Goal: Complete application form

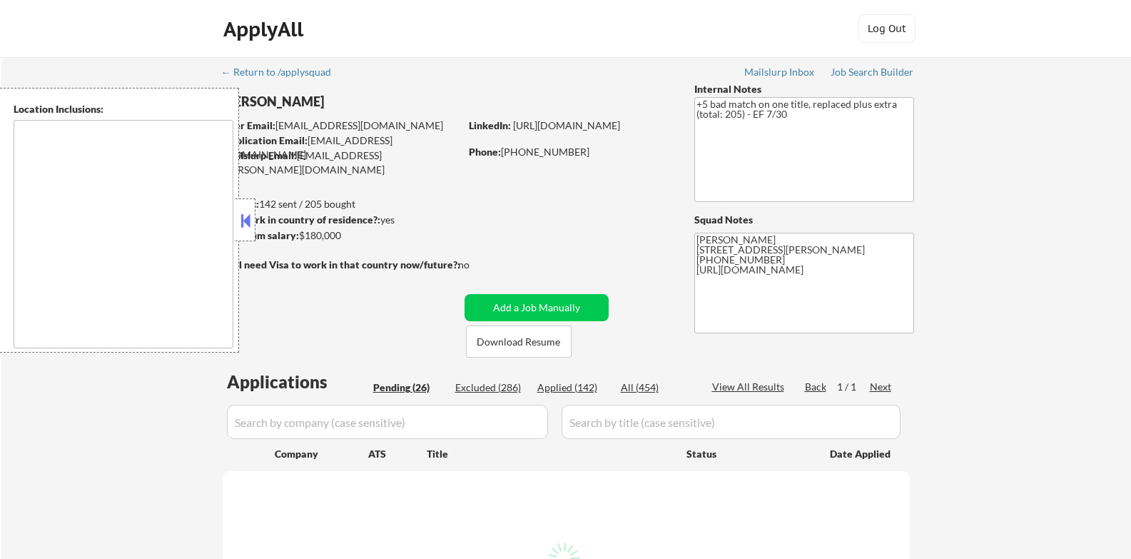
type textarea "[GEOGRAPHIC_DATA][PERSON_NAME], [GEOGRAPHIC_DATA] [GEOGRAPHIC_DATA], [GEOGRAPHI…"
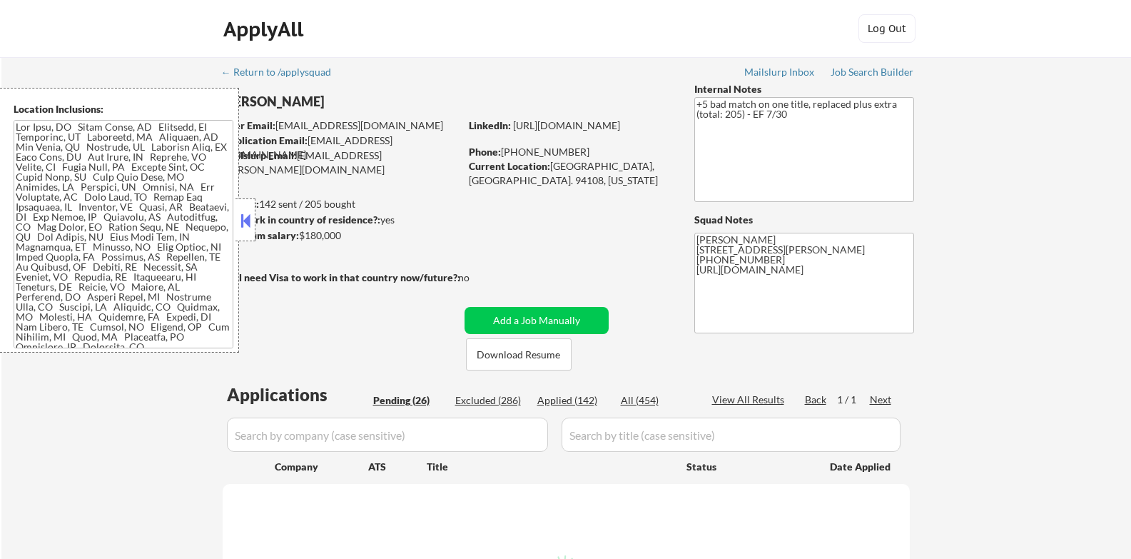
select select ""pending""
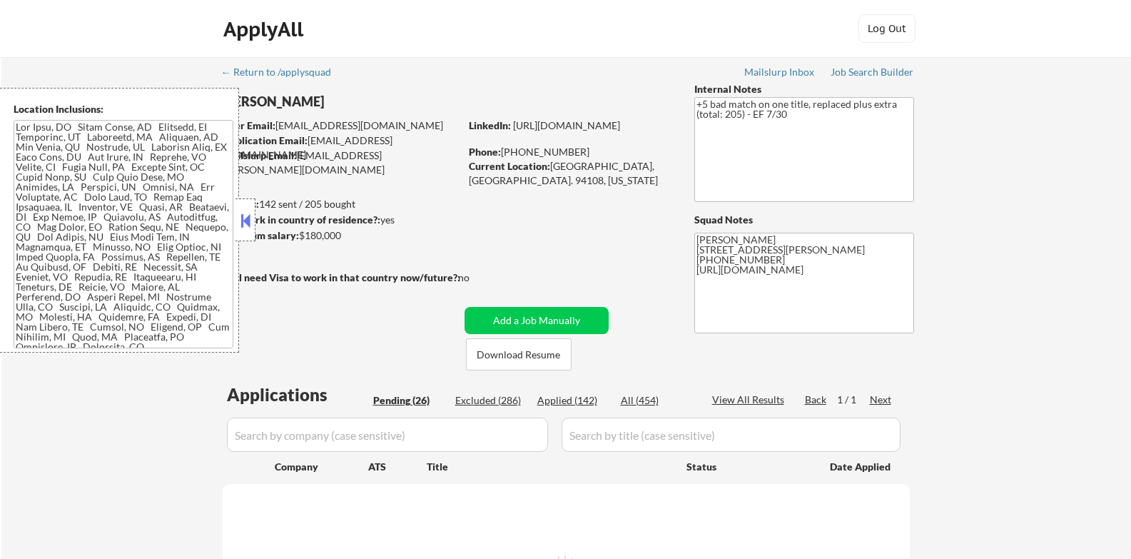
select select ""pending""
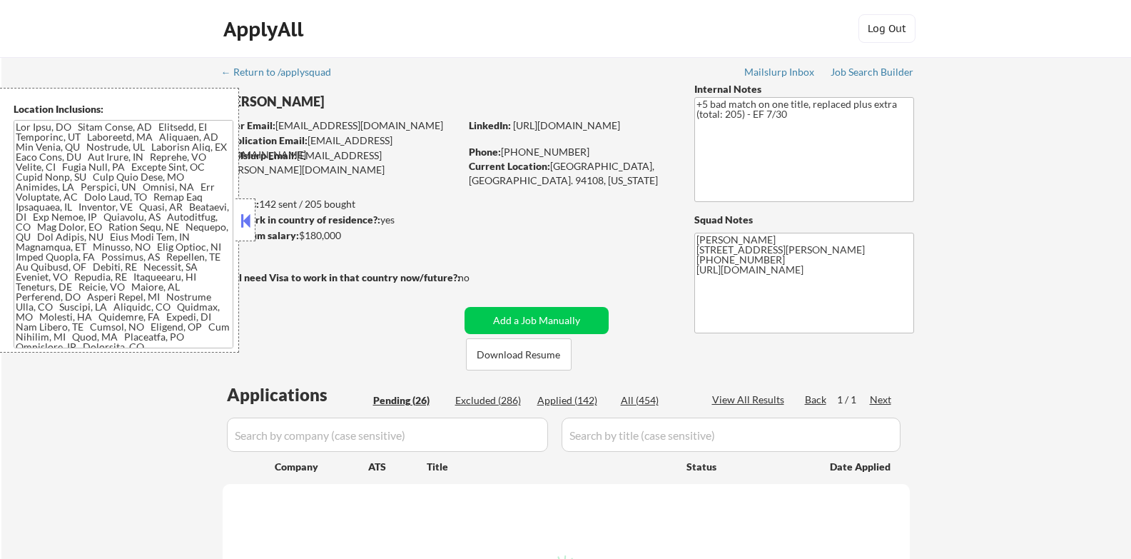
select select ""pending""
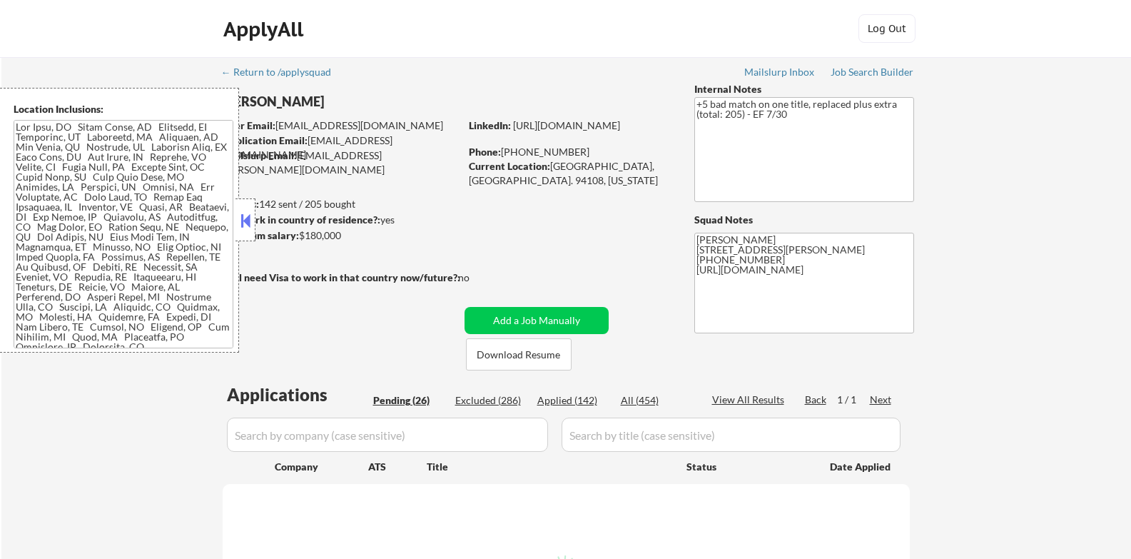
select select ""pending""
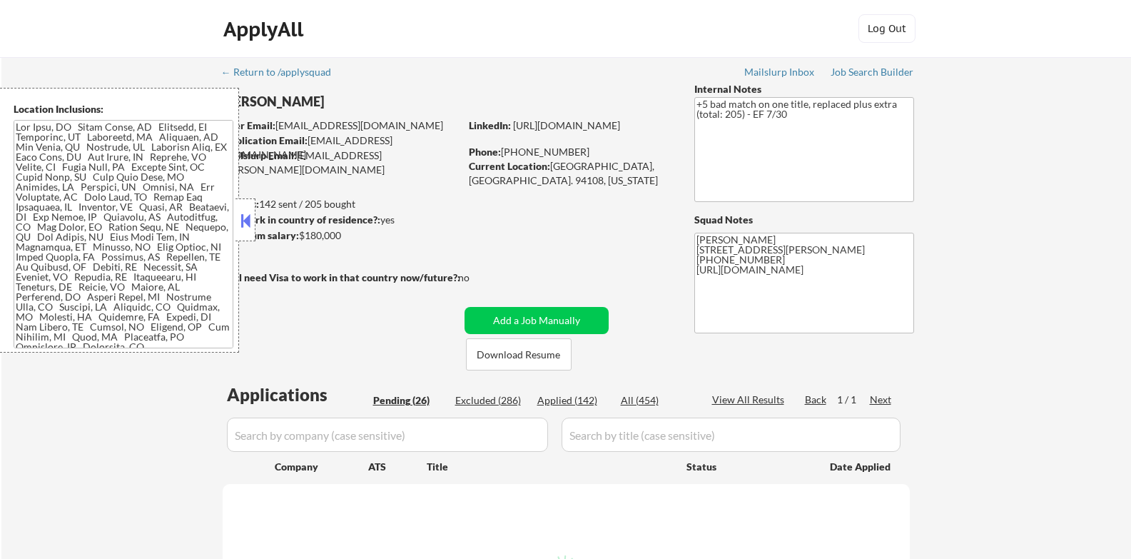
select select ""pending""
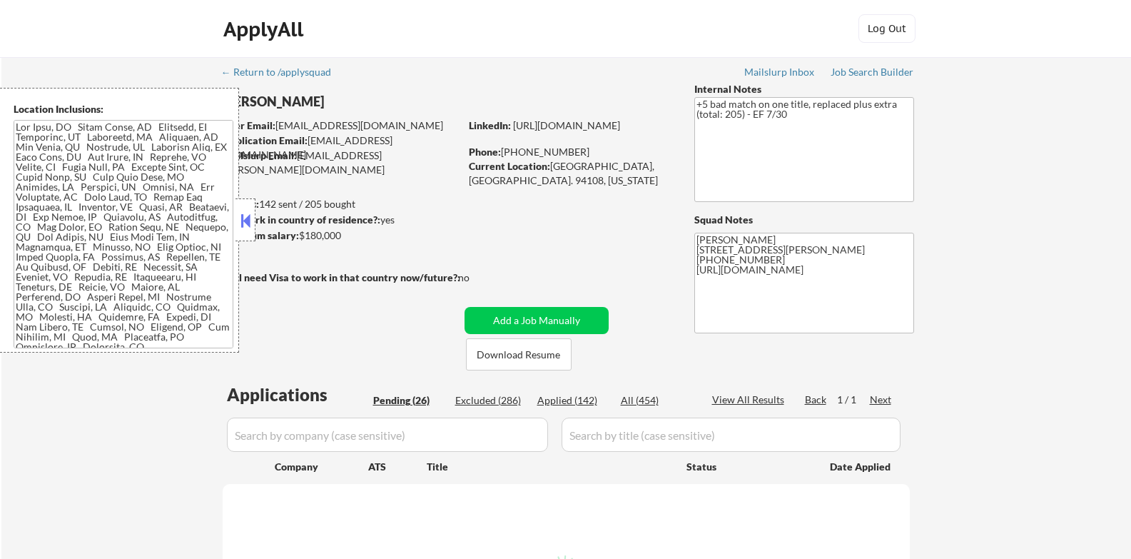
select select ""pending""
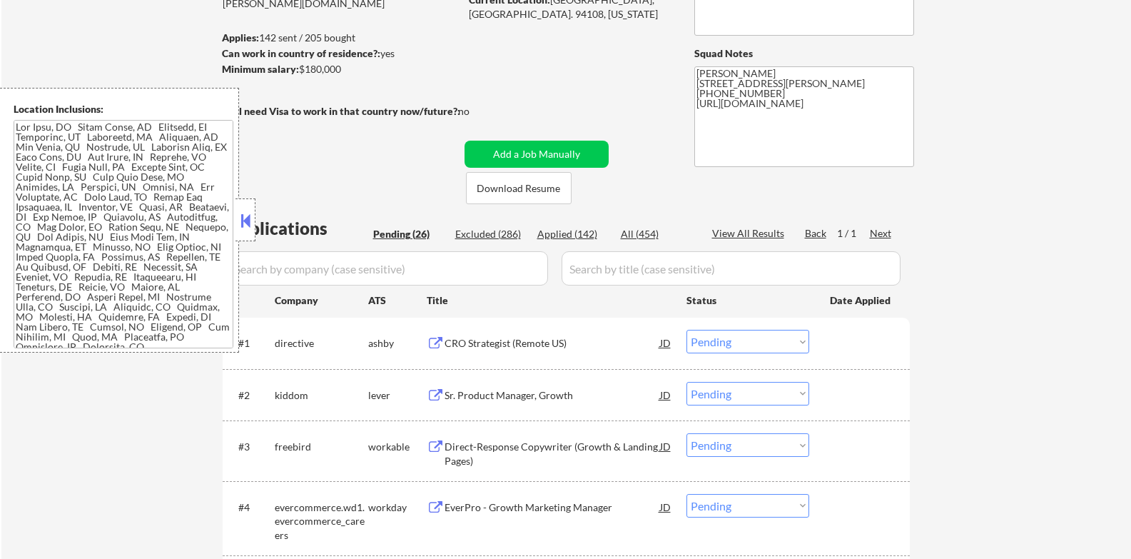
scroll to position [238, 0]
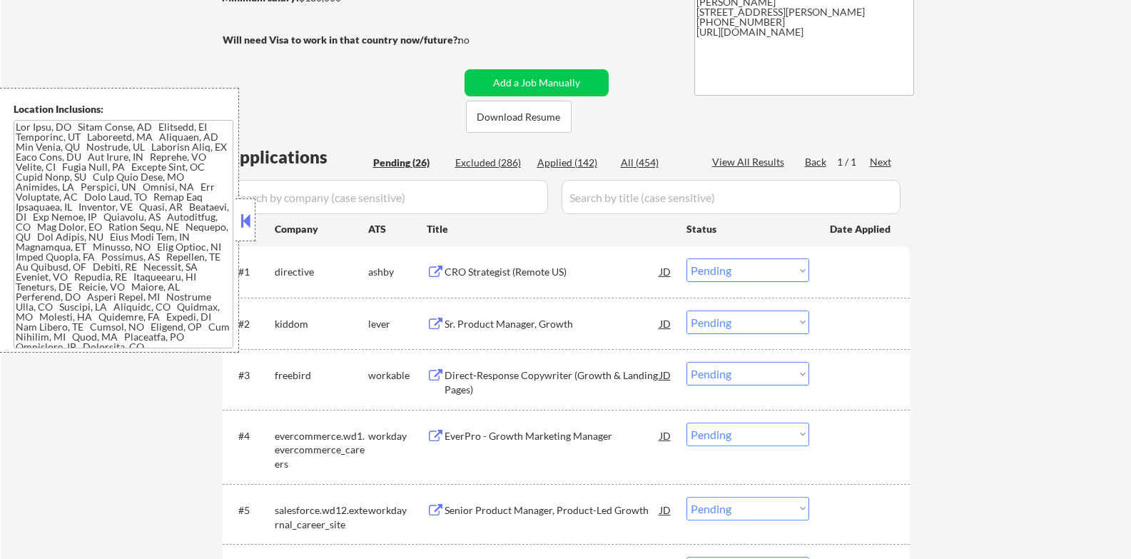
click at [240, 225] on button at bounding box center [246, 220] width 16 height 21
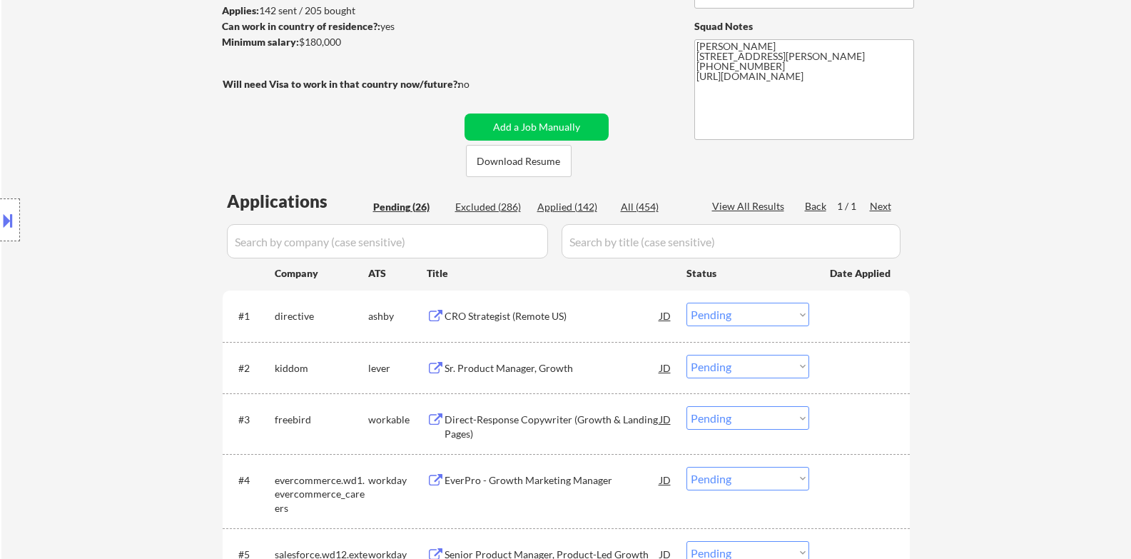
scroll to position [0, 0]
